Goal: Navigation & Orientation: Find specific page/section

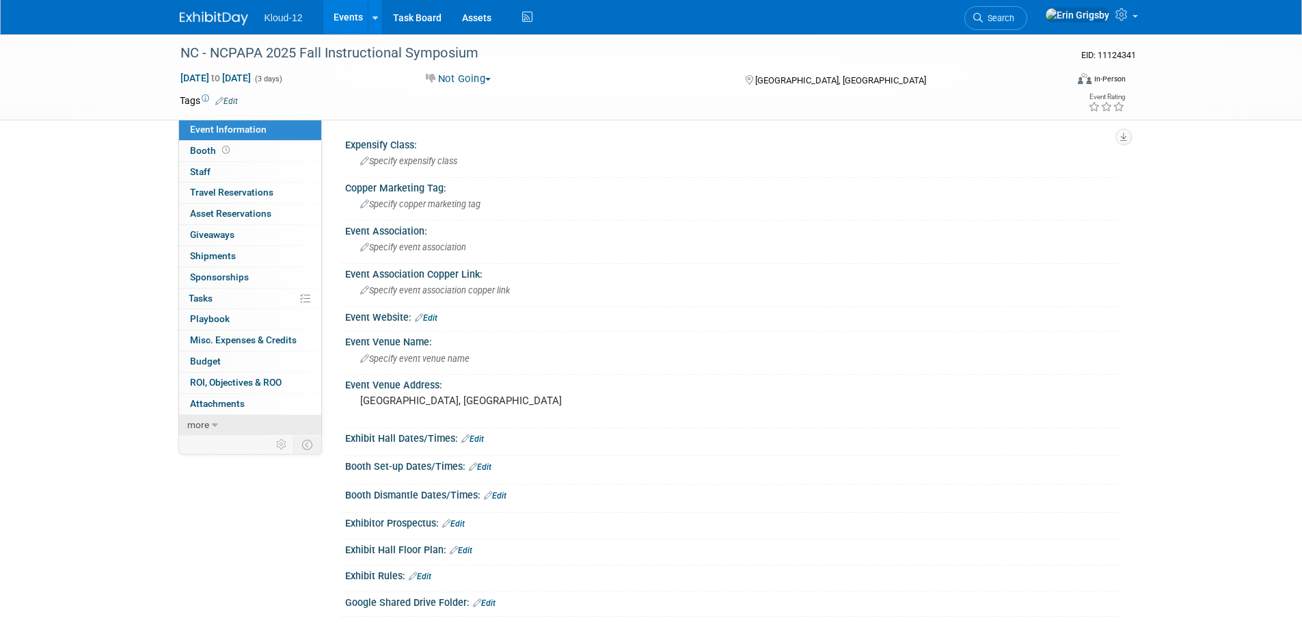
click at [266, 415] on link "more" at bounding box center [250, 425] width 142 height 21
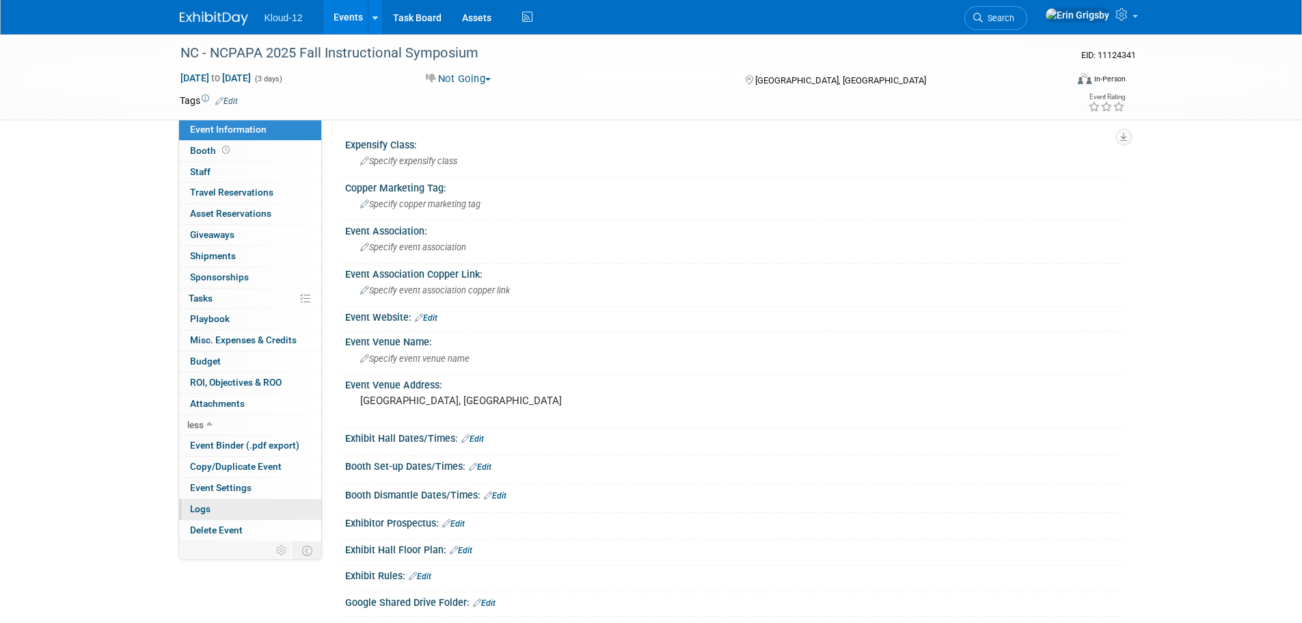
click at [258, 513] on link "Logs" at bounding box center [250, 509] width 142 height 21
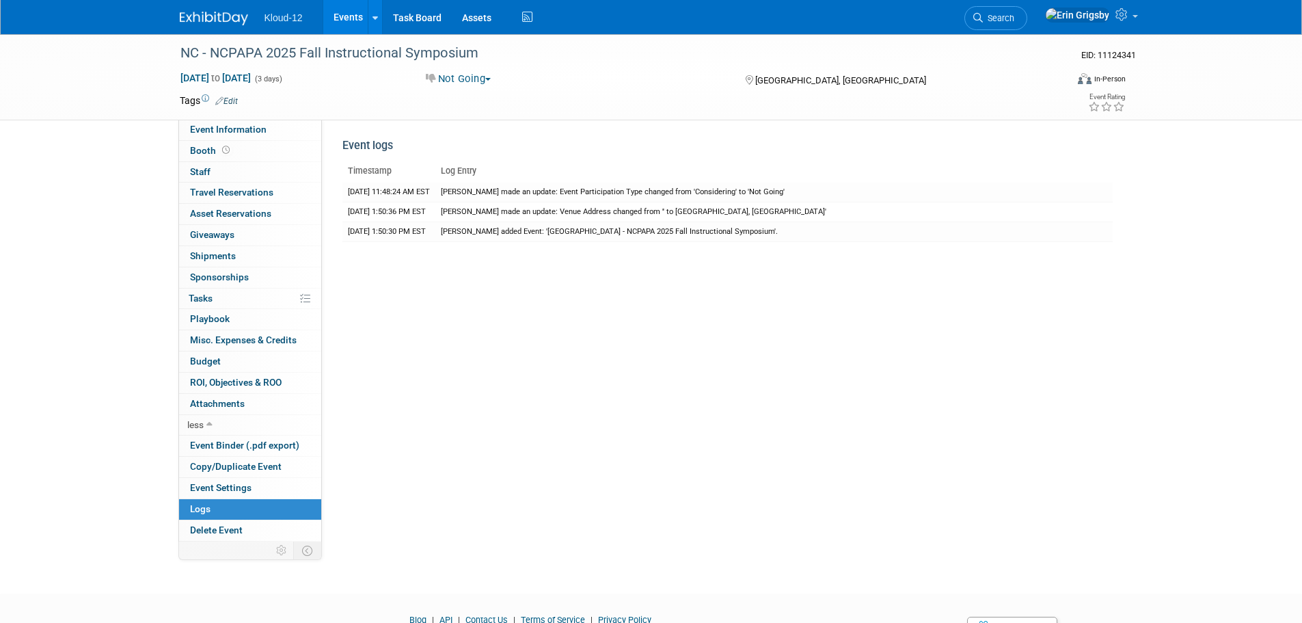
click at [332, 12] on link "Events" at bounding box center [348, 17] width 50 height 34
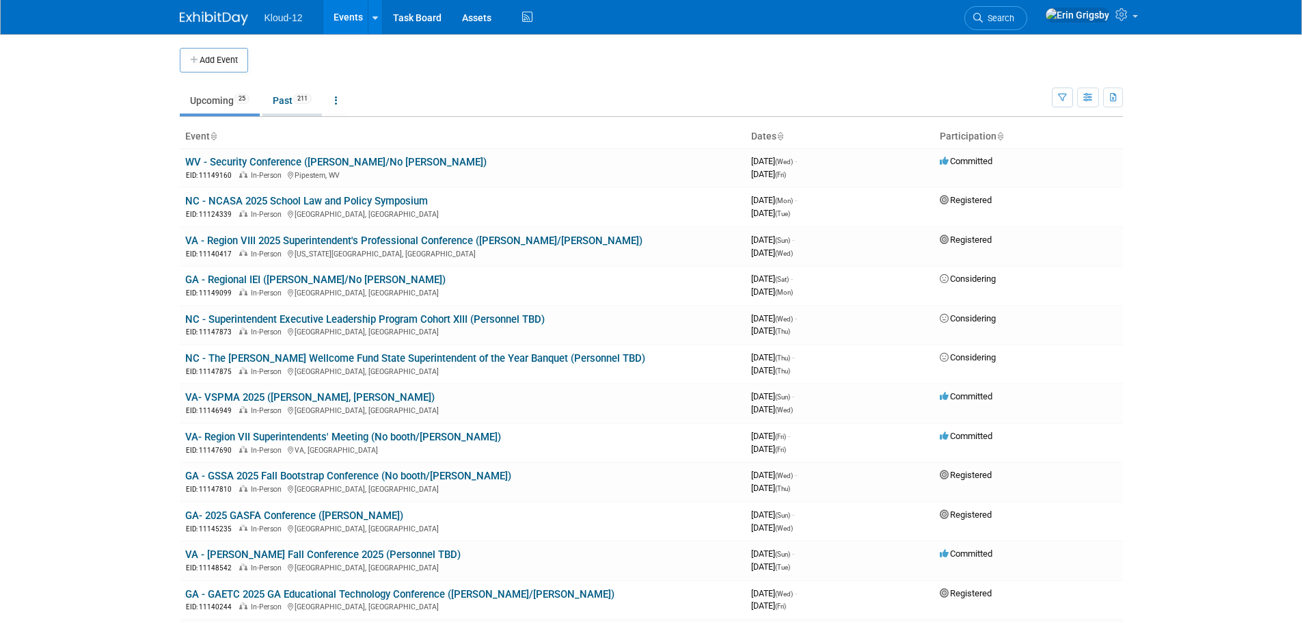
click at [274, 107] on link "Past 211" at bounding box center [291, 100] width 59 height 26
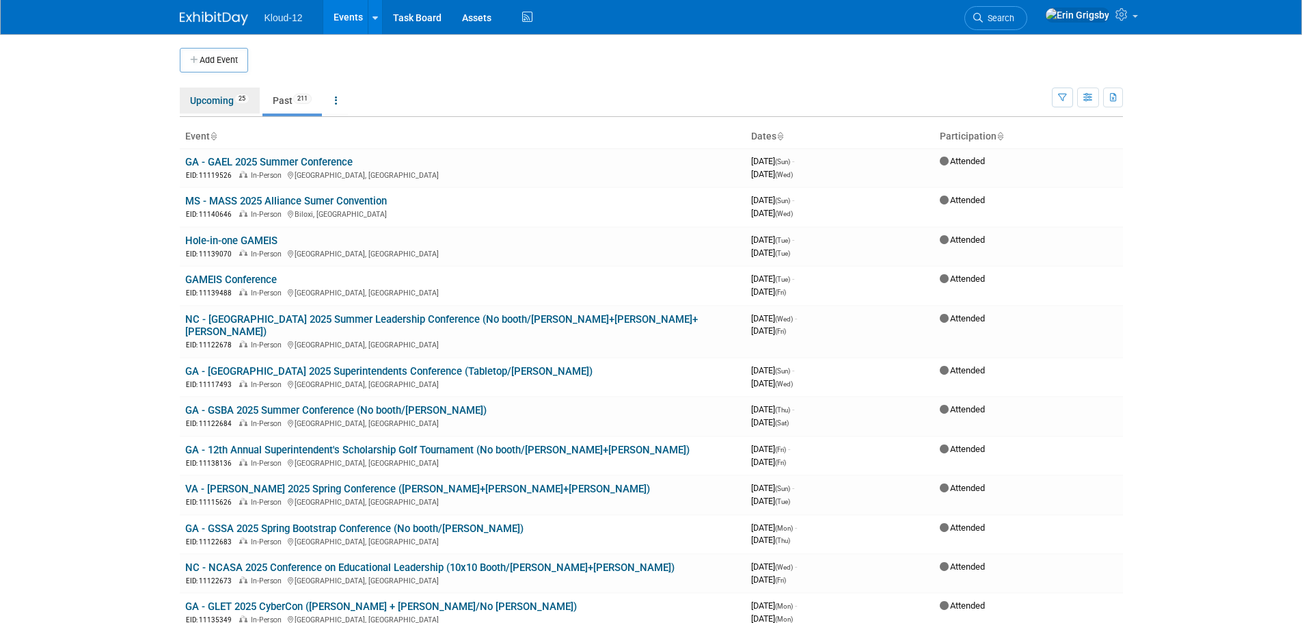
click at [232, 106] on link "Upcoming 25" at bounding box center [220, 100] width 80 height 26
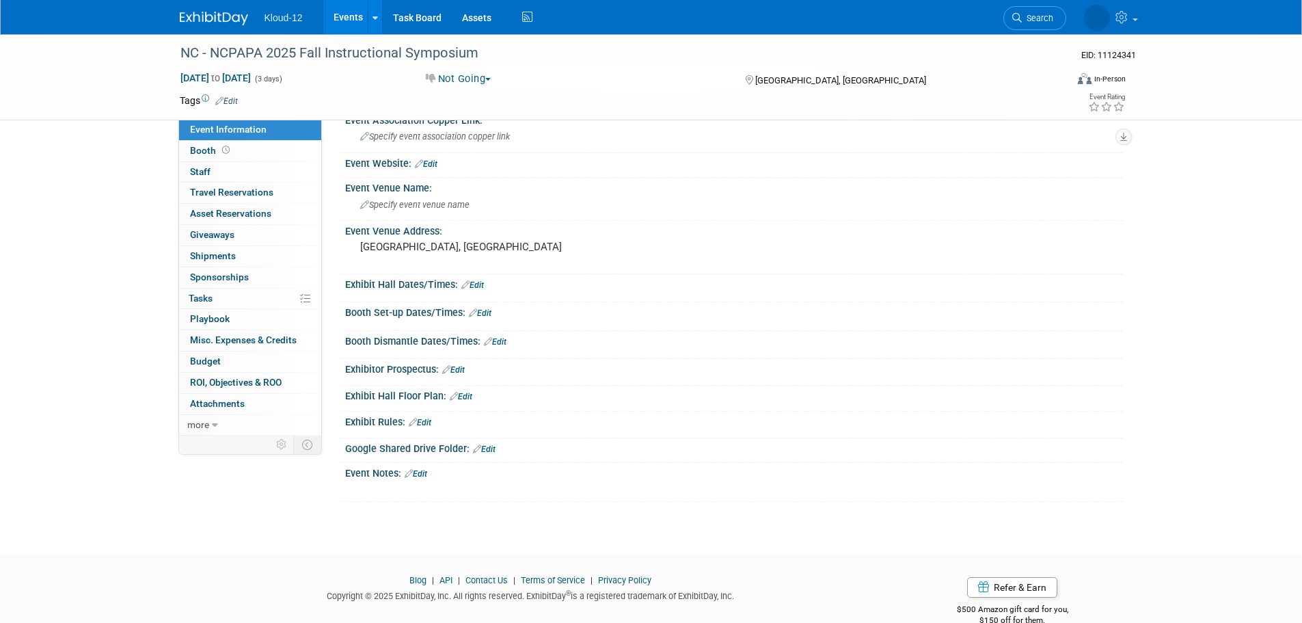
scroll to position [180, 0]
